Goal: Task Accomplishment & Management: Manage account settings

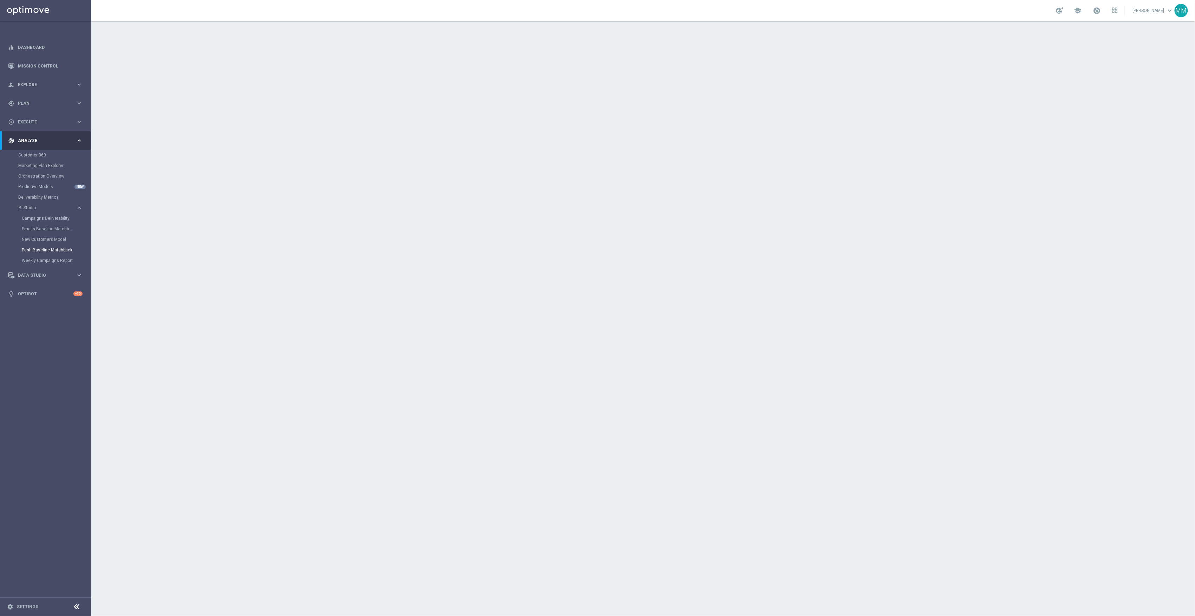
drag, startPoint x: 21, startPoint y: 109, endPoint x: 53, endPoint y: 113, distance: 32.2
click at [21, 109] on div "gps_fixed Plan keyboard_arrow_right" at bounding box center [45, 103] width 91 height 19
click at [38, 139] on span "Templates" at bounding box center [44, 139] width 50 height 4
click at [38, 117] on link "Target Groups" at bounding box center [45, 118] width 55 height 6
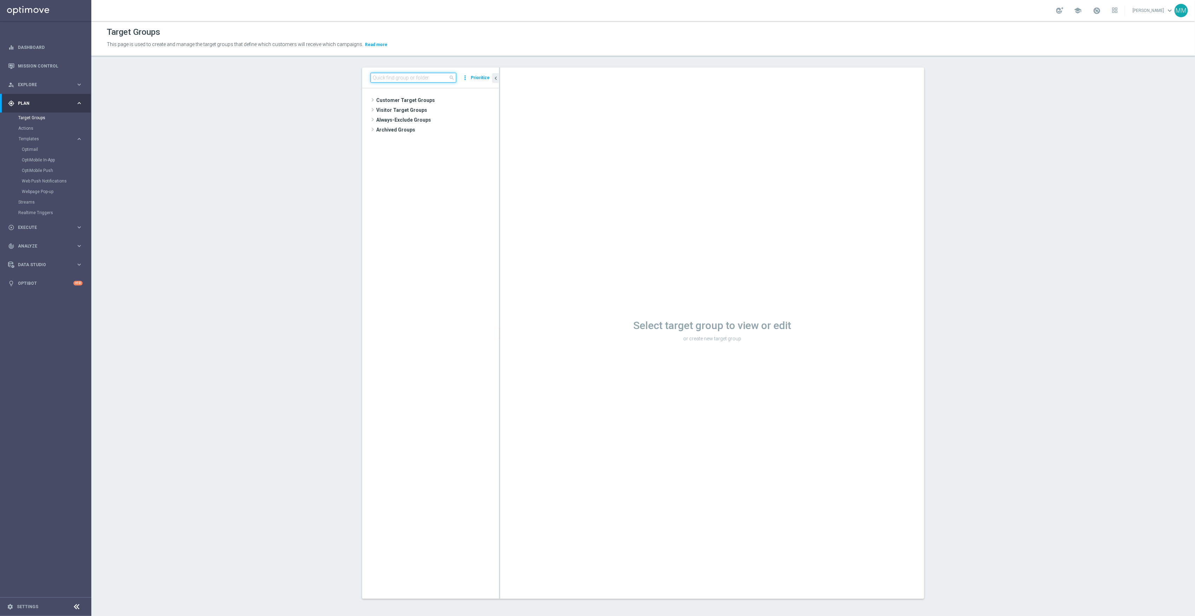
click at [410, 79] on input at bounding box center [414, 78] width 86 height 10
type input "clear"
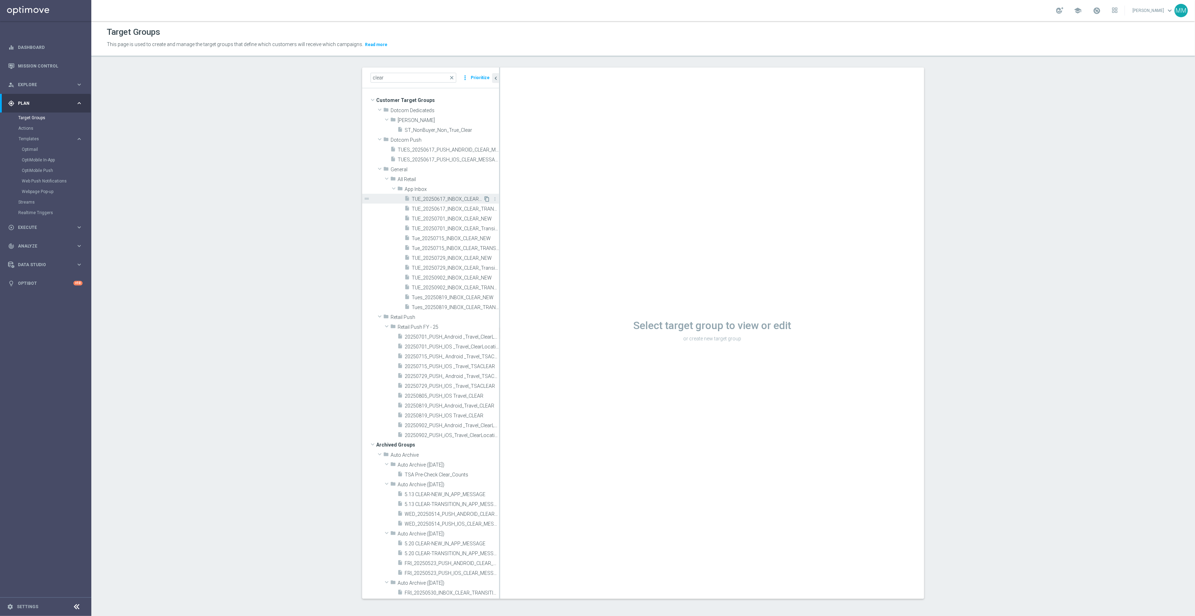
click at [484, 199] on icon "content_copy" at bounding box center [487, 199] width 6 height 6
click at [442, 195] on div "insert_drive_file TUE_20250617_INBOX_CLEAR_NEW" at bounding box center [443, 199] width 79 height 10
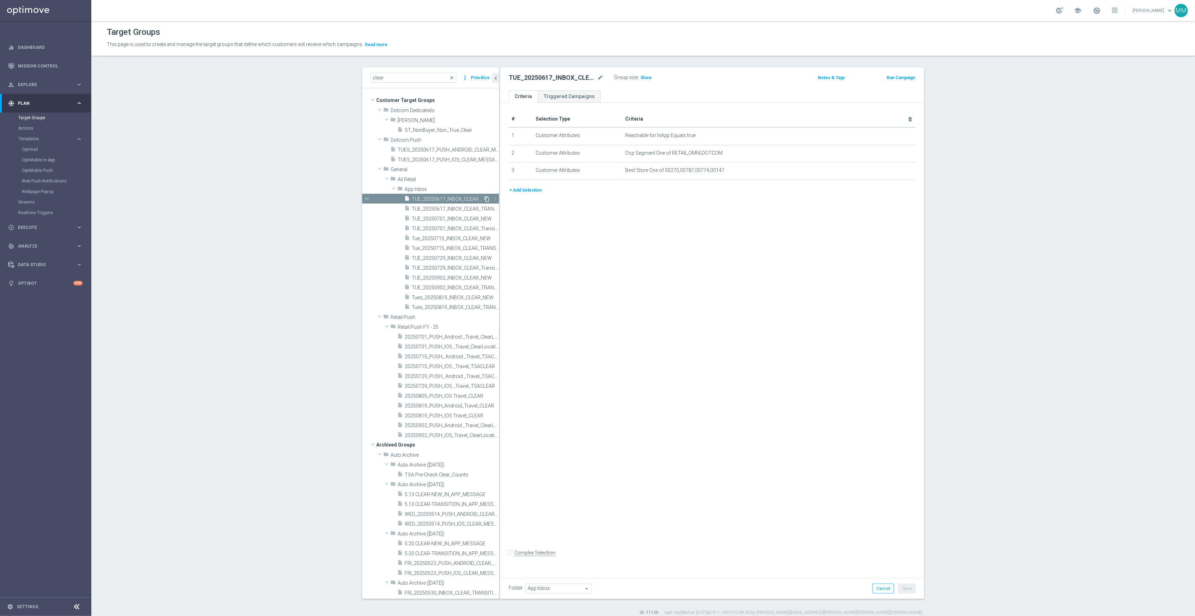
click at [484, 198] on icon "content_copy" at bounding box center [487, 199] width 6 height 6
click at [439, 197] on span "TUE_20250617_INBOX_CLEAR_NEW" at bounding box center [448, 199] width 72 height 6
click at [484, 197] on icon "content_copy" at bounding box center [487, 199] width 6 height 6
click at [449, 220] on span "TUE_20250701_INBOX_CLEAR_NEW" at bounding box center [448, 219] width 72 height 6
click at [456, 210] on span "TUE_20250617_INBOX_CLEAR_TRANSITION" at bounding box center [448, 209] width 72 height 6
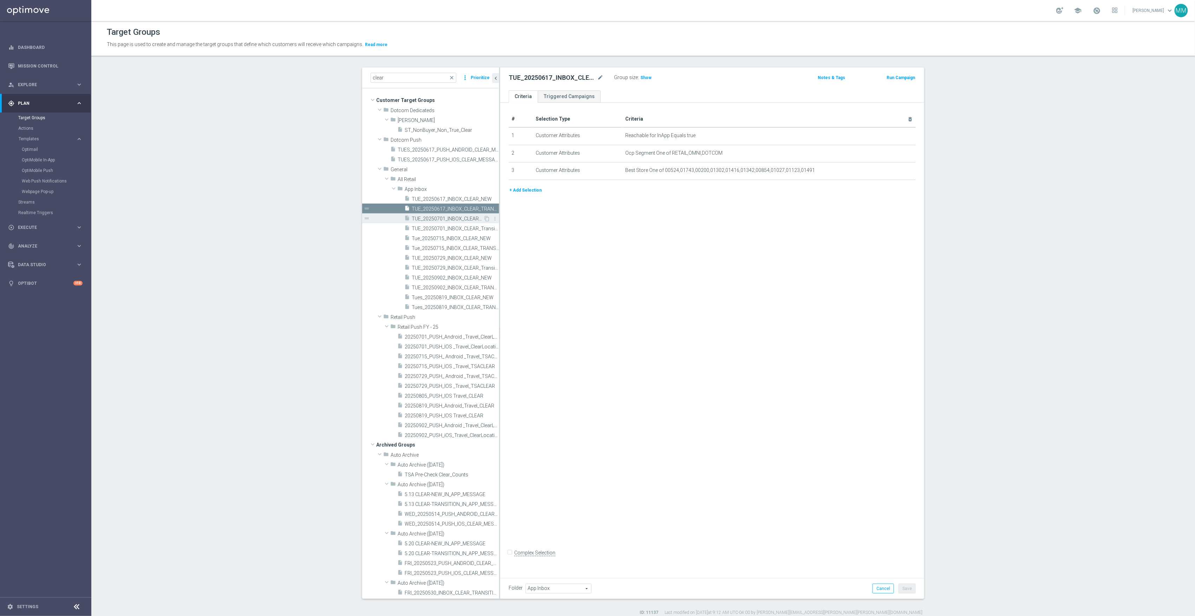
click at [456, 216] on span "TUE_20250701_INBOX_CLEAR_NEW" at bounding box center [448, 219] width 72 height 6
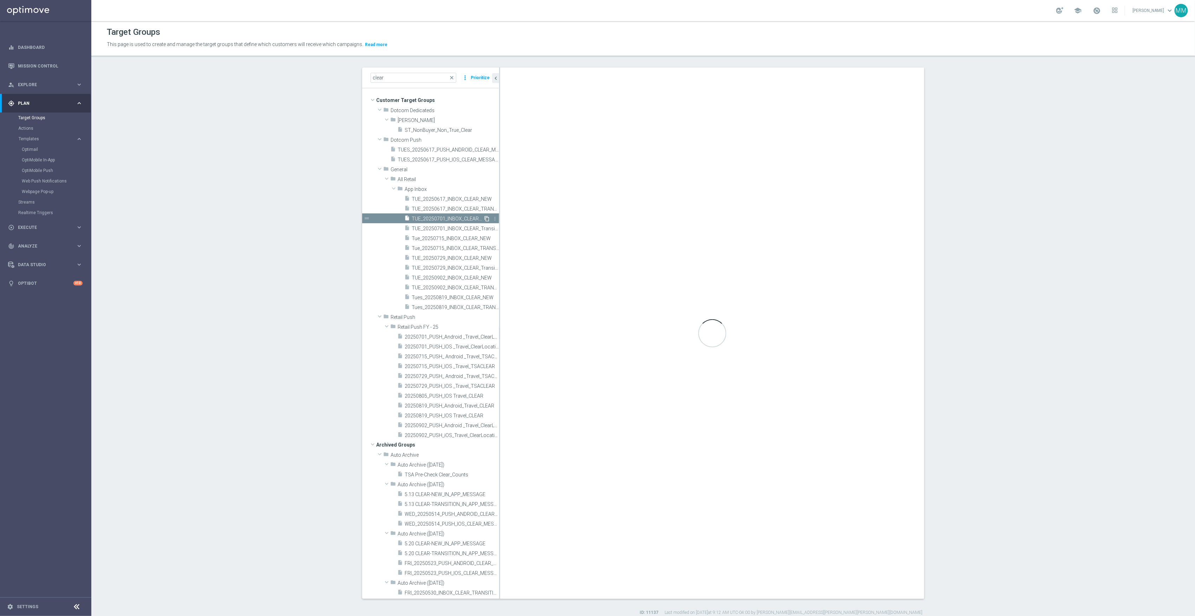
checkbox input "true"
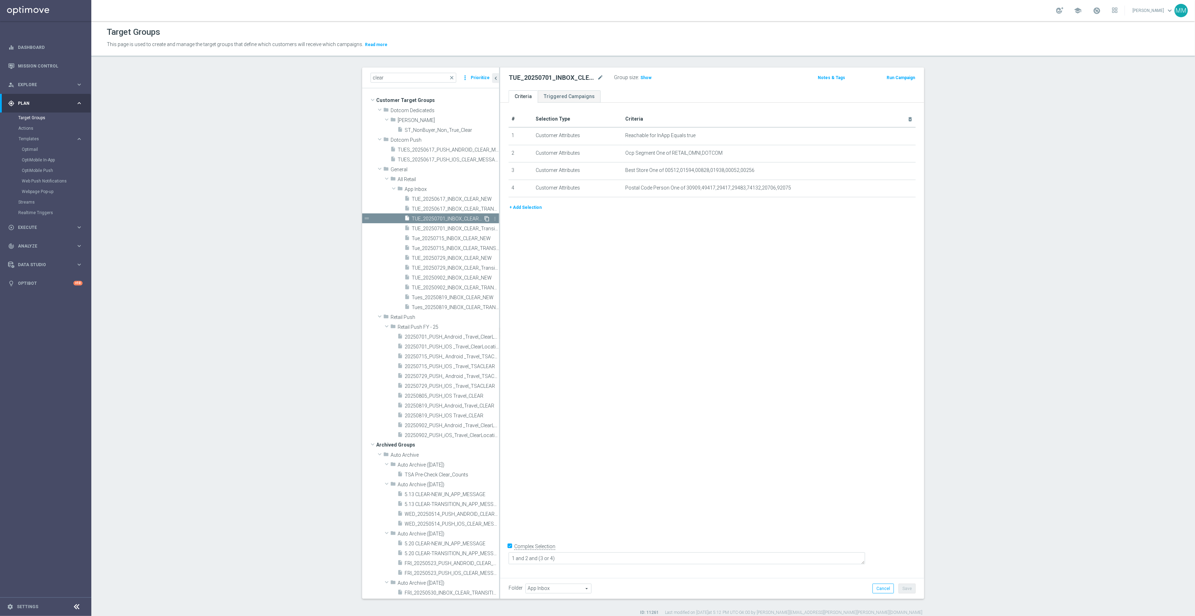
click at [484, 219] on icon "content_copy" at bounding box center [487, 219] width 6 height 6
drag, startPoint x: 28, startPoint y: 262, endPoint x: 61, endPoint y: 265, distance: 32.5
click at [28, 262] on span "Data Studio" at bounding box center [47, 264] width 58 height 4
click at [28, 135] on div "track_changes Analyze keyboard_arrow_right" at bounding box center [45, 140] width 91 height 19
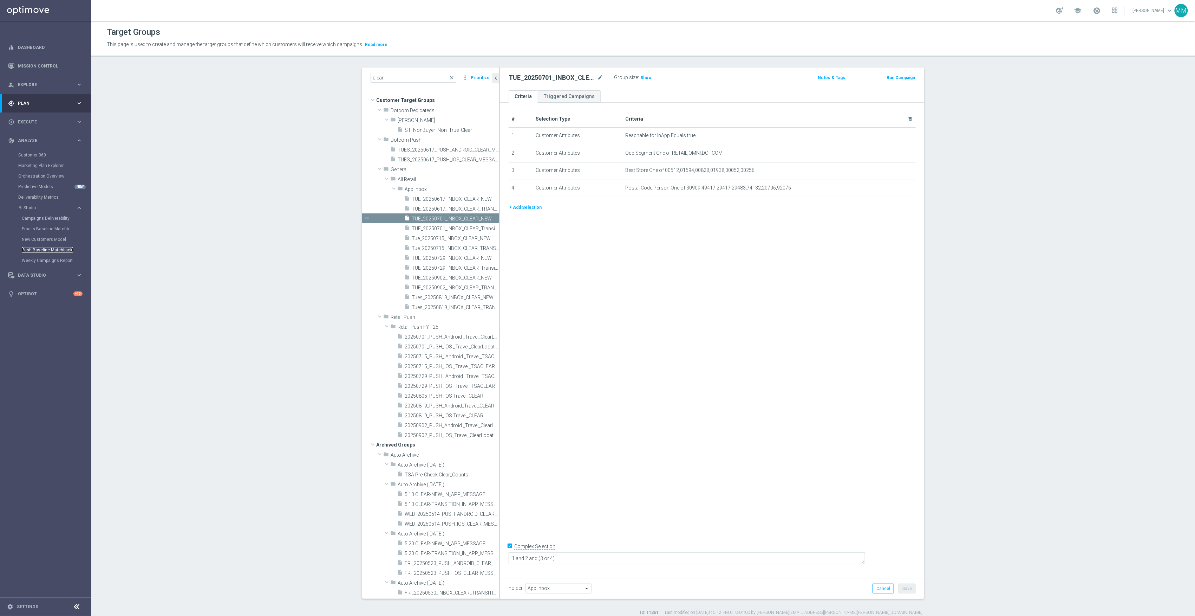
click at [41, 248] on link "Push Baseline Matchback" at bounding box center [47, 250] width 51 height 6
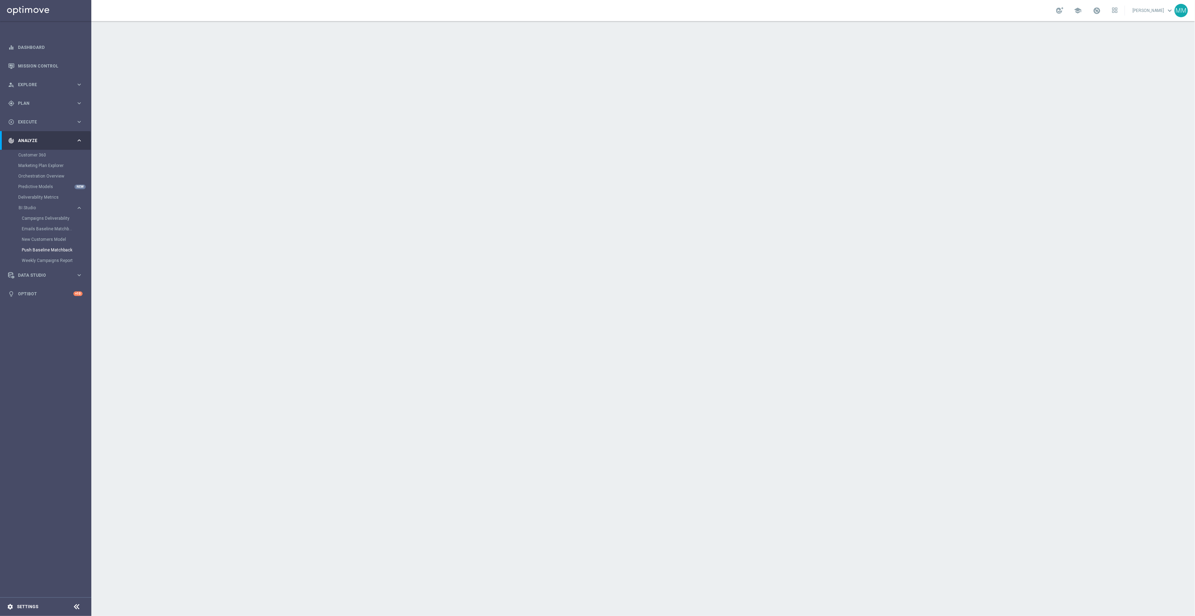
click at [34, 608] on link "Settings" at bounding box center [27, 606] width 21 height 4
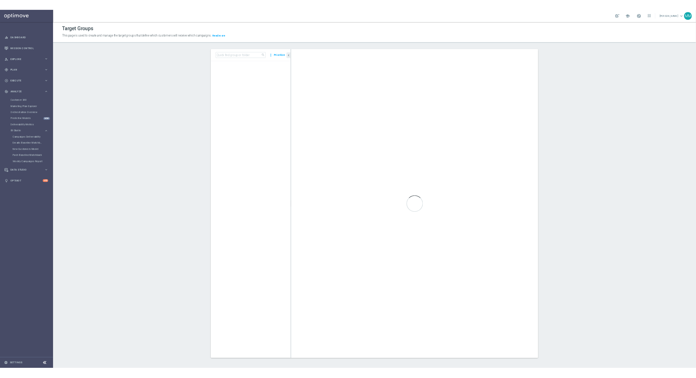
scroll to position [183, 0]
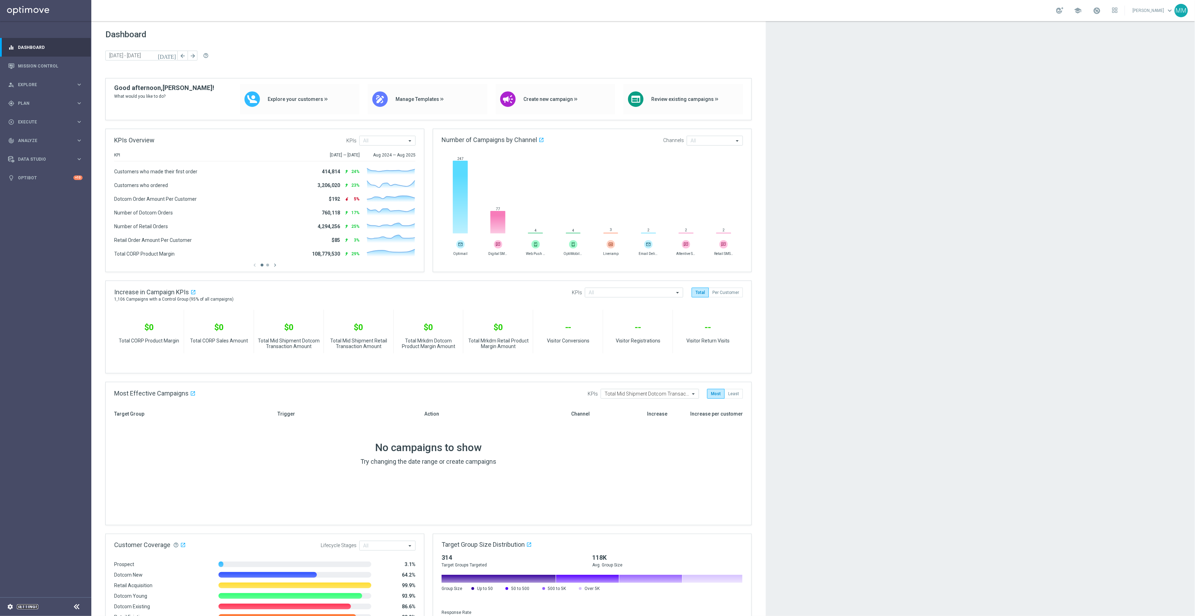
click at [20, 606] on link "Settings" at bounding box center [27, 606] width 21 height 4
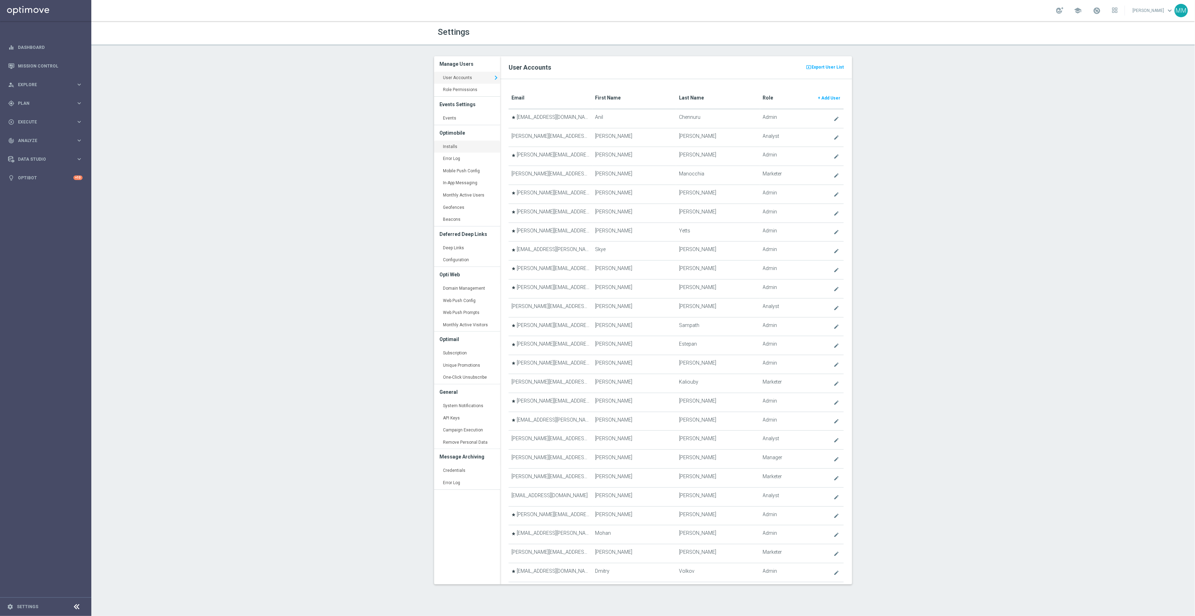
click at [451, 148] on link "Installs keyboard_arrow_right" at bounding box center [467, 147] width 66 height 13
